Goal: Navigation & Orientation: Find specific page/section

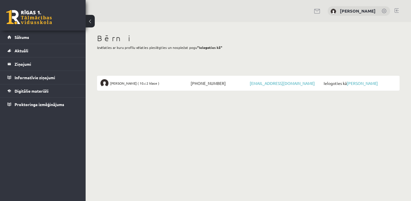
click at [176, 111] on body "0 Dāvanas 0 mP 0 xp Olga Polibina Sākums Aktuāli Kā mācīties eSKOLĀ Kontakti No…" at bounding box center [205, 100] width 411 height 201
click at [358, 83] on link "[PERSON_NAME]" at bounding box center [362, 83] width 31 height 5
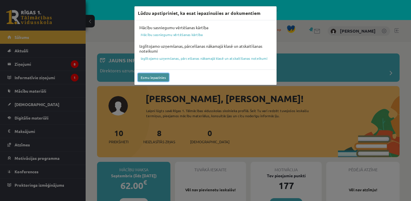
click at [154, 79] on button "Esmu iepazinies" at bounding box center [153, 77] width 31 height 8
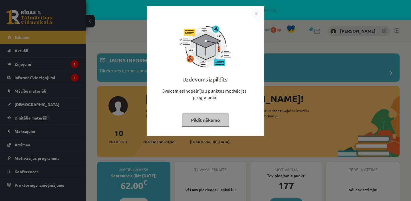
click at [200, 120] on button "Pildīt nākamo" at bounding box center [205, 119] width 47 height 13
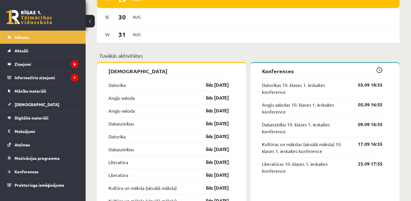
scroll to position [466, 0]
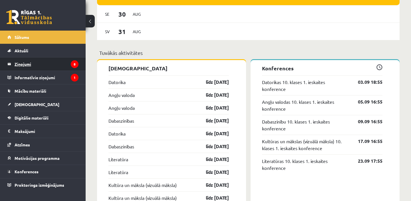
click at [54, 63] on legend "Ziņojumi 8" at bounding box center [47, 63] width 64 height 13
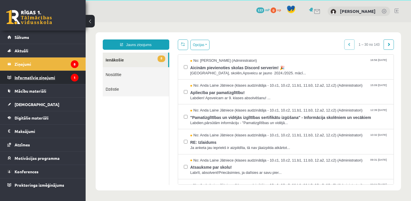
click at [51, 79] on legend "Informatīvie ziņojumi 1" at bounding box center [47, 77] width 64 height 13
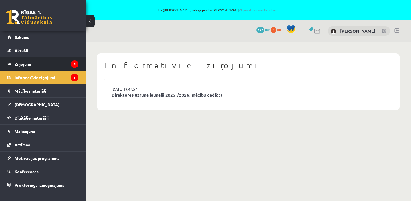
click at [49, 63] on legend "Ziņojumi 8" at bounding box center [47, 63] width 64 height 13
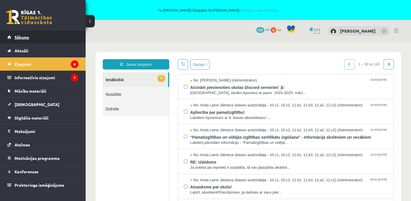
click at [20, 34] on link "Sākums" at bounding box center [42, 37] width 71 height 13
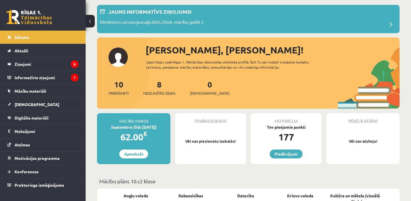
scroll to position [49, 0]
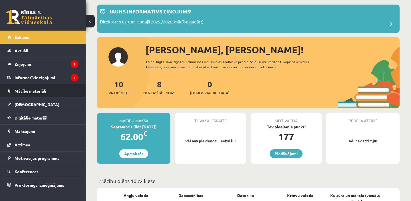
click at [45, 90] on span "Mācību materiāli" at bounding box center [31, 90] width 32 height 5
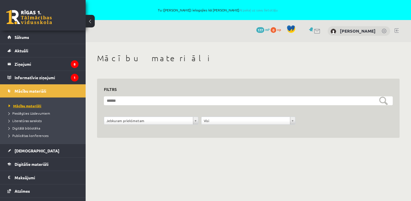
click at [34, 106] on span "Mācību materiāli" at bounding box center [25, 105] width 33 height 5
click at [21, 17] on link at bounding box center [29, 17] width 46 height 14
